Goal: Information Seeking & Learning: Learn about a topic

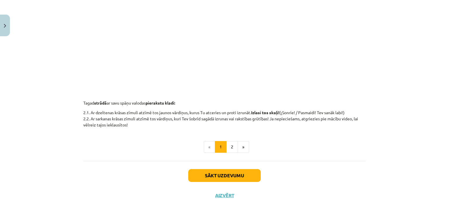
scroll to position [203, 0]
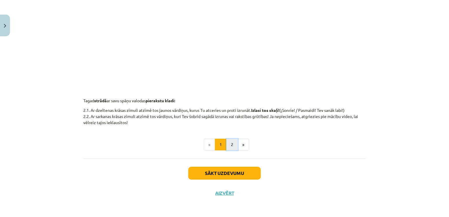
click at [229, 146] on button "2" at bounding box center [232, 145] width 12 height 12
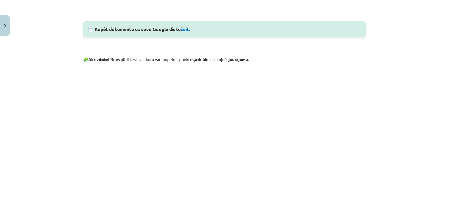
scroll to position [481, 0]
click at [62, 132] on div "Mācību tēma: Spāņu valodas b1 - 10. klases 1.ieskaites mācību materiāls #3 📝 Te…" at bounding box center [224, 108] width 449 height 217
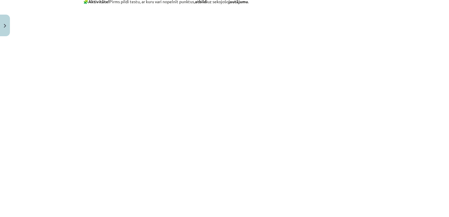
scroll to position [598, 0]
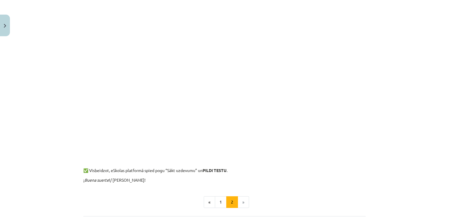
click at [47, 75] on div "Mācību tēma: Spāņu valodas b1 - 10. klases 1.ieskaites mācību materiāls #3 📝 Te…" at bounding box center [224, 108] width 449 height 217
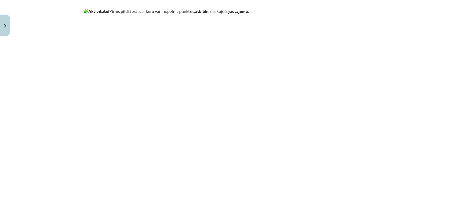
scroll to position [481, 0]
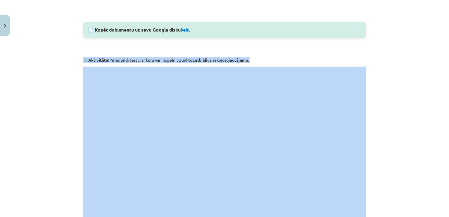
drag, startPoint x: 79, startPoint y: 59, endPoint x: 106, endPoint y: 69, distance: 28.7
click at [12, 70] on div "Mācību tēma: Spāņu valodas b1 - 10. klases 1.ieskaites mācību materiāls #3 📝 Te…" at bounding box center [224, 108] width 449 height 217
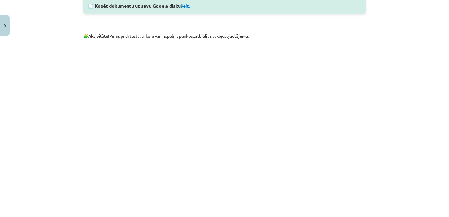
scroll to position [539, 0]
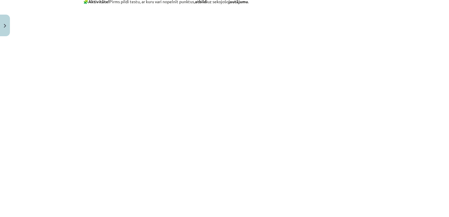
click at [57, 104] on div "Mācību tēma: Spāņu valodas b1 - 10. klases 1.ieskaites mācību materiāls #3 📝 Te…" at bounding box center [224, 108] width 449 height 217
click at [63, 136] on div "Mācību tēma: Spāņu valodas b1 - 10. klases 1.ieskaites mācību materiāls #3 📝 Te…" at bounding box center [224, 108] width 449 height 217
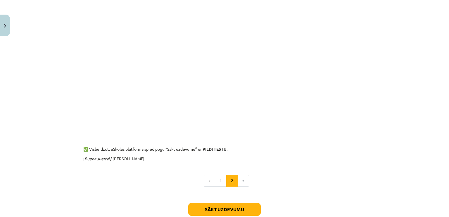
scroll to position [656, 0]
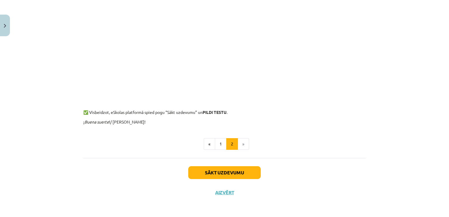
click at [222, 141] on button "1" at bounding box center [221, 144] width 12 height 12
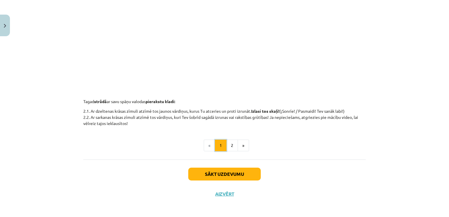
scroll to position [203, 0]
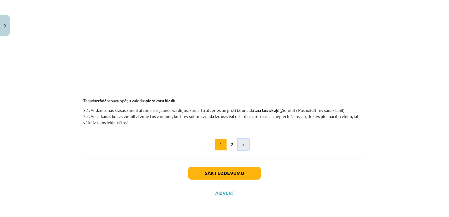
click at [238, 147] on button "»" at bounding box center [243, 145] width 11 height 12
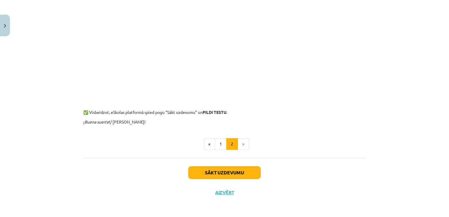
scroll to position [513, 0]
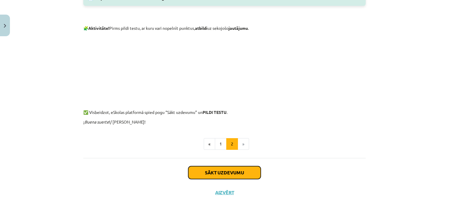
click at [236, 172] on button "Sākt uzdevumu" at bounding box center [224, 172] width 72 height 13
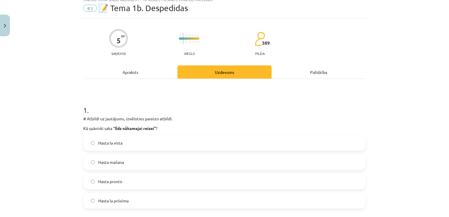
scroll to position [58, 0]
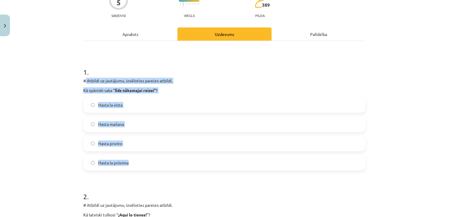
drag, startPoint x: 83, startPoint y: 79, endPoint x: 153, endPoint y: 156, distance: 104.7
click at [153, 156] on div "1 . # Atbildi uz jautājumu, izvēloties pareizo atbildi. Kā spāniski saka “ līdz…" at bounding box center [224, 114] width 282 height 113
copy div "Atbildi uz jautājumu, izvēloties pareizo atbildi. Kā spāniski saka “ līdz nākam…"
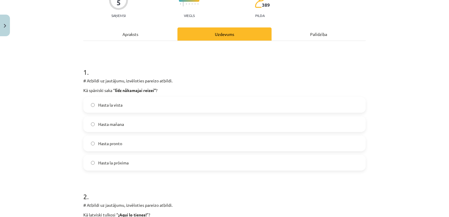
click at [110, 162] on span "Hasta la próxima" at bounding box center [113, 163] width 30 height 6
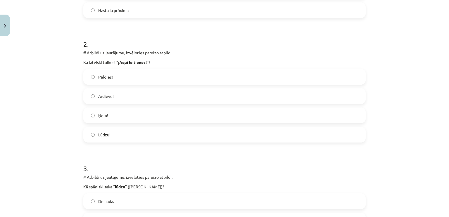
scroll to position [234, 0]
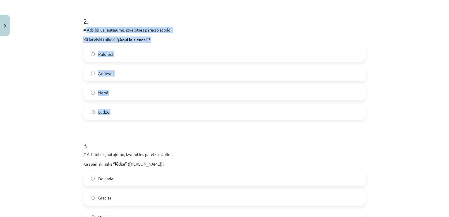
drag, startPoint x: 84, startPoint y: 30, endPoint x: 134, endPoint y: 106, distance: 90.9
click at [134, 106] on div "2 . # Atbildi uz jautājumu, izvēloties pareizo atbildi. Kā latviski tulkosi “ ¡…" at bounding box center [224, 63] width 282 height 113
copy div "Atbildi uz jautājumu, izvēloties pareizo atbildi. Kā latviski tulkosi “ ¡Aquí l…"
click at [46, 110] on div "Mācību tēma: Spāņu valodas b1 - 10. klases 1.ieskaites mācību materiāls #3 📝 Te…" at bounding box center [224, 108] width 449 height 217
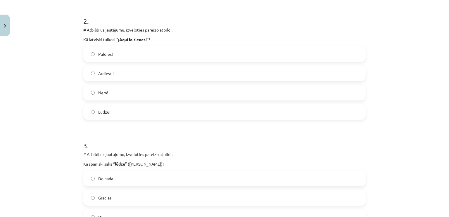
click at [93, 98] on label "Ņem!" at bounding box center [224, 92] width 281 height 15
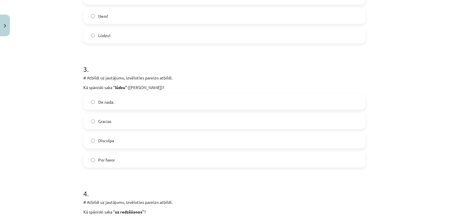
scroll to position [351, 0]
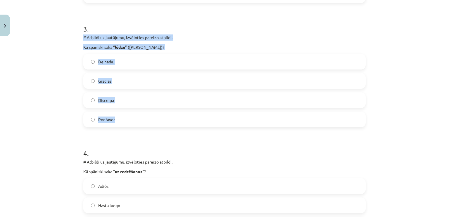
drag, startPoint x: 79, startPoint y: 34, endPoint x: 169, endPoint y: 126, distance: 128.5
click at [169, 126] on div "5 XP Saņemsi Viegls 389 pilda Apraksts Uzdevums Palīdzība 1 . # Atbildi uz jaut…" at bounding box center [224, 58] width 289 height 741
copy div "# Atbildi uz jautājumu, izvēloties pareizo atbildi. Kā spāniski saka “ lūdzu ” …"
click at [23, 68] on div "Mācību tēma: Spāņu valodas b1 - 10. klases 1.ieskaites mācību materiāls #3 📝 Te…" at bounding box center [224, 108] width 449 height 217
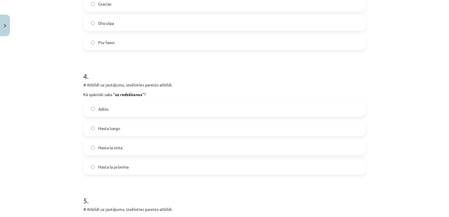
scroll to position [438, 0]
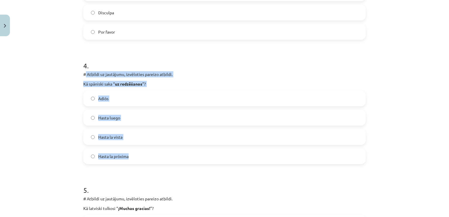
drag, startPoint x: 84, startPoint y: 72, endPoint x: 150, endPoint y: 159, distance: 109.3
click at [150, 159] on div "4 . # Atbildi uz jautājumu, izvēloties pareizo atbildi. Kā spāniski saka “ uz r…" at bounding box center [224, 107] width 282 height 113
copy div "Atbildi uz jautājumu, izvēloties pareizo atbildi. Kā spāniski saka “ uz redzēša…"
click at [65, 119] on div "Mācību tēma: Spāņu valodas b1 - 10. klases 1.ieskaites mācību materiāls #3 📝 Te…" at bounding box center [224, 108] width 449 height 217
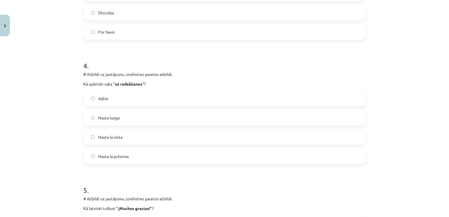
click at [111, 115] on span "Hasta luego" at bounding box center [109, 118] width 22 height 6
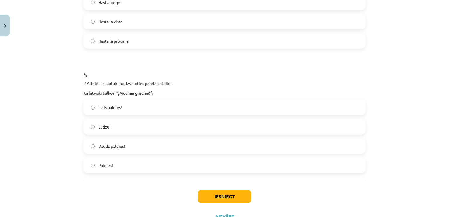
scroll to position [555, 0]
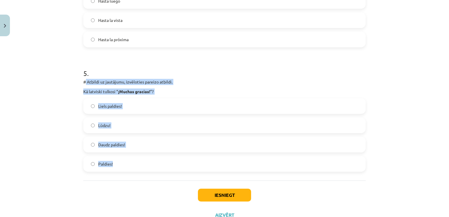
drag, startPoint x: 83, startPoint y: 81, endPoint x: 139, endPoint y: 157, distance: 94.4
click at [140, 156] on div "5 . # Atbildi uz jautājumu, izvēloties pareizo atbildi. Kā latviski tulkosi “ ¡…" at bounding box center [224, 115] width 282 height 113
copy div "Atbildi uz jautājumu, izvēloties pareizo atbildi. Kā latviski tulkosi “ ¡Muchas…"
click at [70, 135] on div "Mācību tēma: Spāņu valodas b1 - 10. klases 1.ieskaites mācību materiāls #3 📝 Te…" at bounding box center [224, 108] width 449 height 217
click at [73, 141] on div "Mācību tēma: Spāņu valodas b1 - 10. klases 1.ieskaites mācību materiāls #3 📝 Te…" at bounding box center [224, 108] width 449 height 217
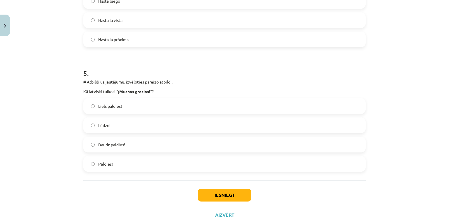
click at [115, 117] on div "Liels paldies! Lūdzu! Daudz paldies! Paldies!" at bounding box center [224, 135] width 282 height 74
click at [108, 104] on span "Liels paldies!" at bounding box center [110, 106] width 24 height 6
click at [216, 198] on button "Iesniegt" at bounding box center [224, 195] width 53 height 13
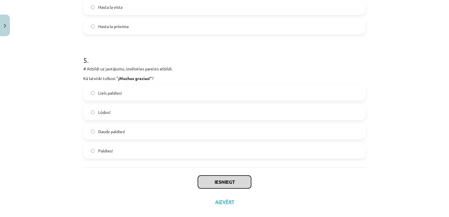
scroll to position [577, 0]
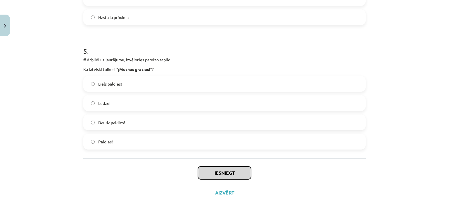
click at [229, 173] on button "Iesniegt" at bounding box center [224, 173] width 53 height 13
click at [220, 172] on button "Iesniegt" at bounding box center [224, 173] width 53 height 13
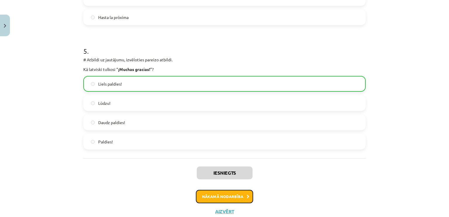
click at [222, 197] on button "Nākamā nodarbība" at bounding box center [224, 196] width 57 height 13
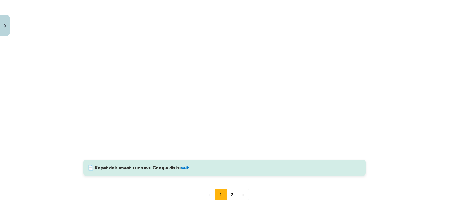
scroll to position [526, 0]
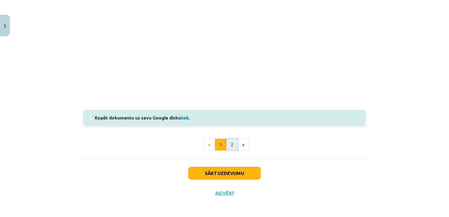
click at [227, 148] on button "2" at bounding box center [232, 145] width 12 height 12
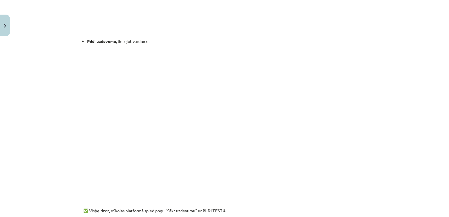
scroll to position [518, 0]
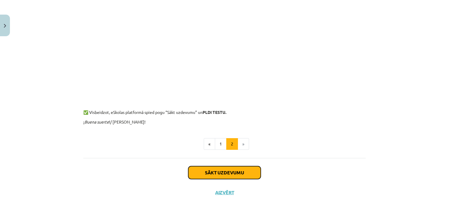
click at [216, 171] on button "Sākt uzdevumu" at bounding box center [224, 172] width 72 height 13
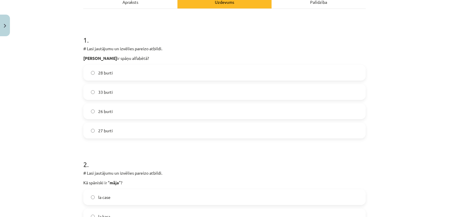
scroll to position [0, 0]
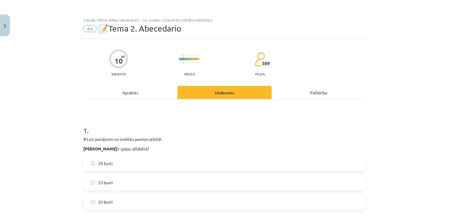
click at [217, 90] on div "Uzdevums" at bounding box center [224, 92] width 94 height 13
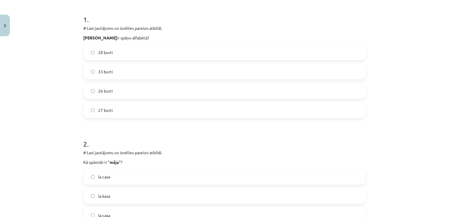
scroll to position [73, 0]
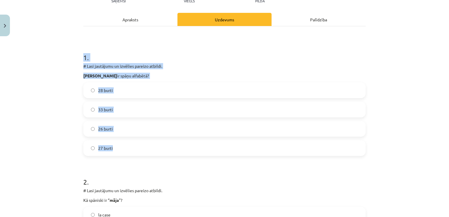
drag, startPoint x: 77, startPoint y: 59, endPoint x: 140, endPoint y: 143, distance: 104.4
click at [140, 143] on div "Mācību tēma: Spāņu valodas b1 - 10. klases 1.ieskaites mācību materiāls #4 📝Tem…" at bounding box center [224, 108] width 449 height 217
copy div "1 . # Lasi jautājumu un izvēlies pareizo atbildi. Cik burtu ir spāņu alfabētā? …"
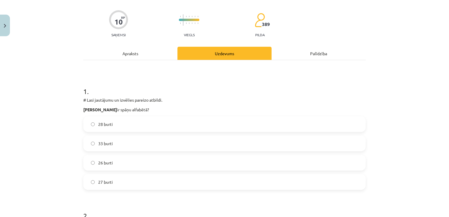
scroll to position [0, 0]
